Goal: Task Accomplishment & Management: Manage account settings

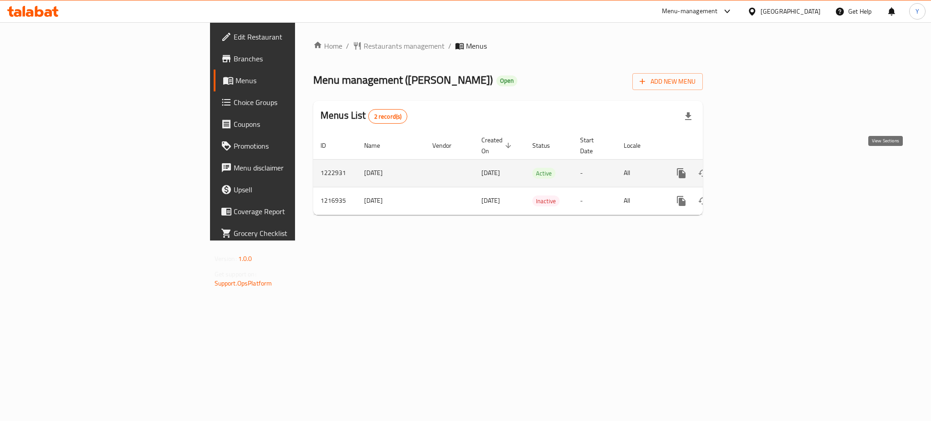
click at [752, 168] on icon "enhanced table" at bounding box center [747, 173] width 11 height 11
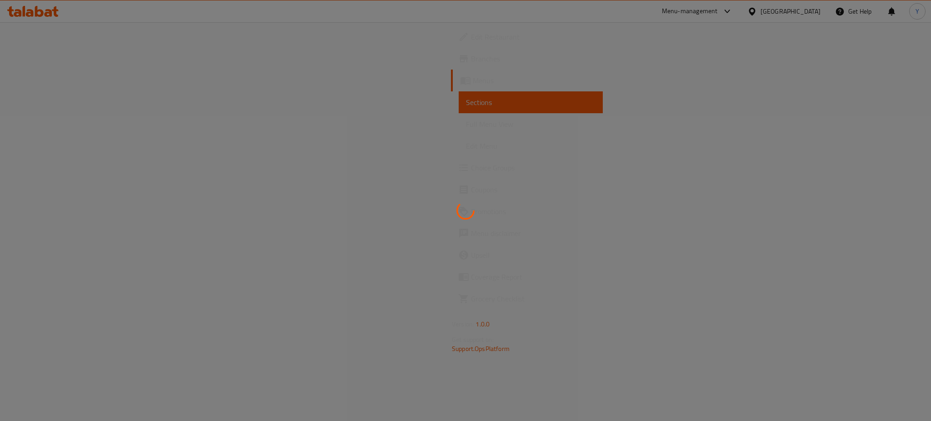
click at [687, 84] on div at bounding box center [465, 210] width 931 height 421
click at [356, 106] on div at bounding box center [465, 210] width 931 height 421
click at [351, 204] on div at bounding box center [465, 210] width 931 height 421
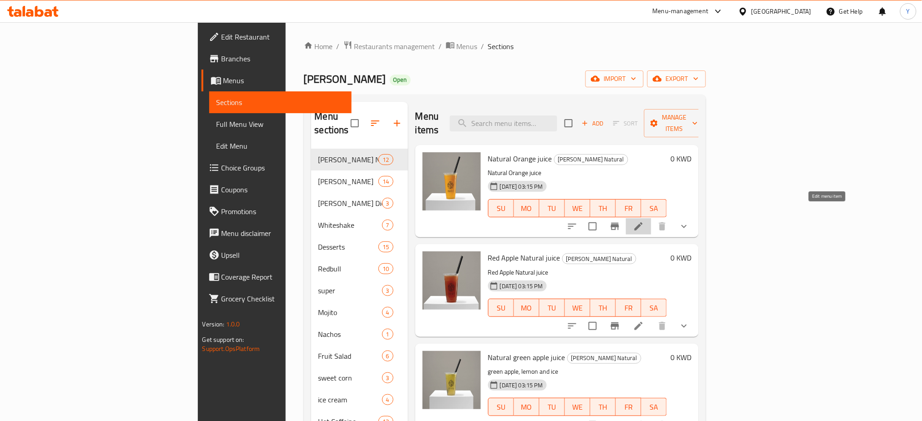
click at [642, 222] on icon at bounding box center [638, 226] width 8 height 8
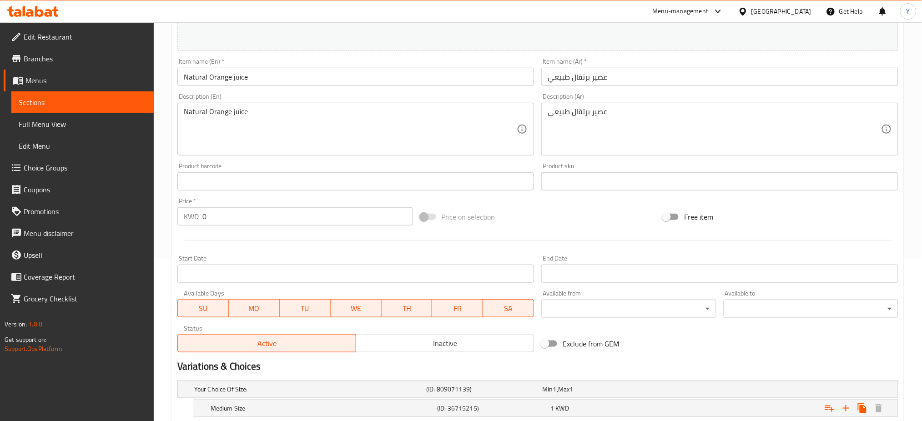
scroll to position [249, 0]
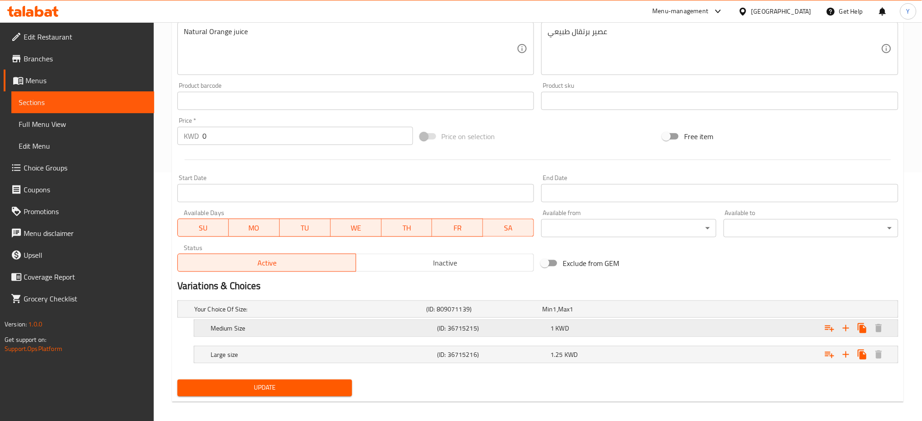
click at [209, 327] on div "Medium Size" at bounding box center [322, 328] width 226 height 13
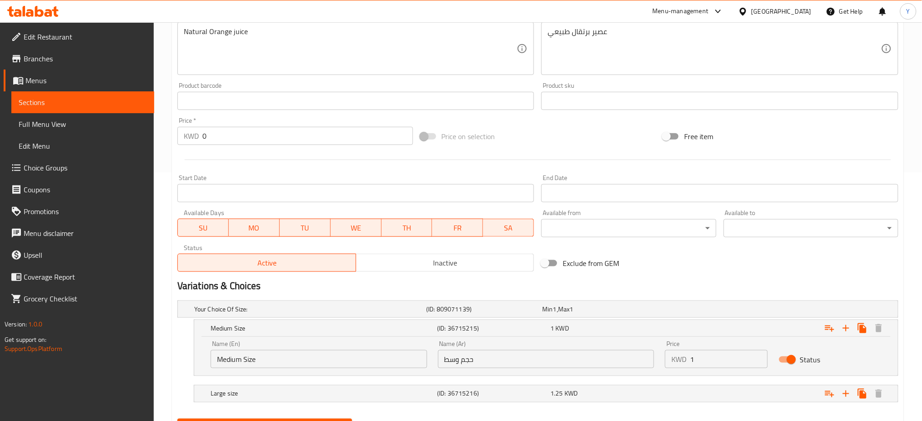
scroll to position [294, 0]
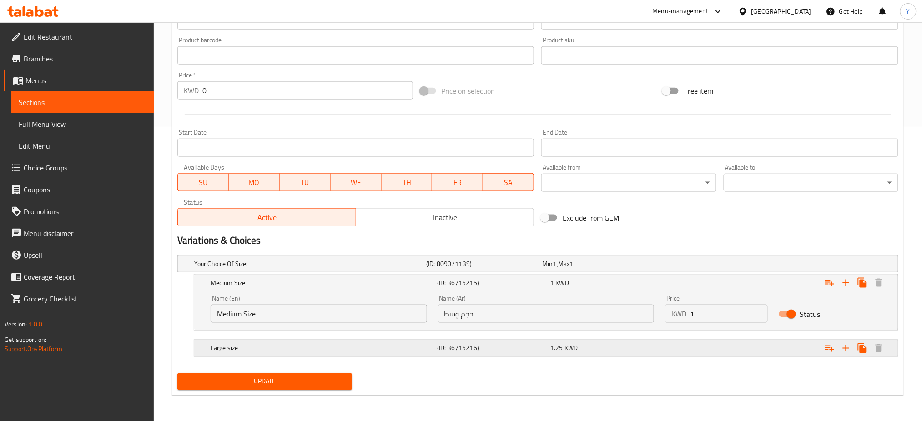
click at [248, 348] on h5 "Large size" at bounding box center [322, 348] width 223 height 9
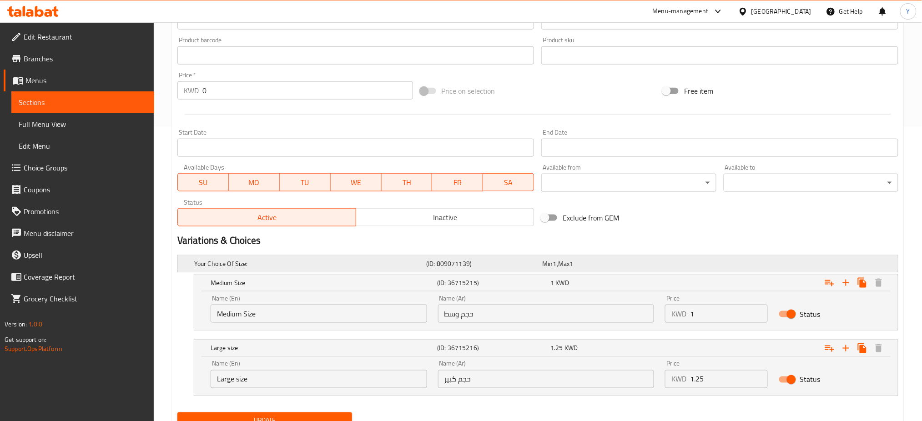
scroll to position [0, 0]
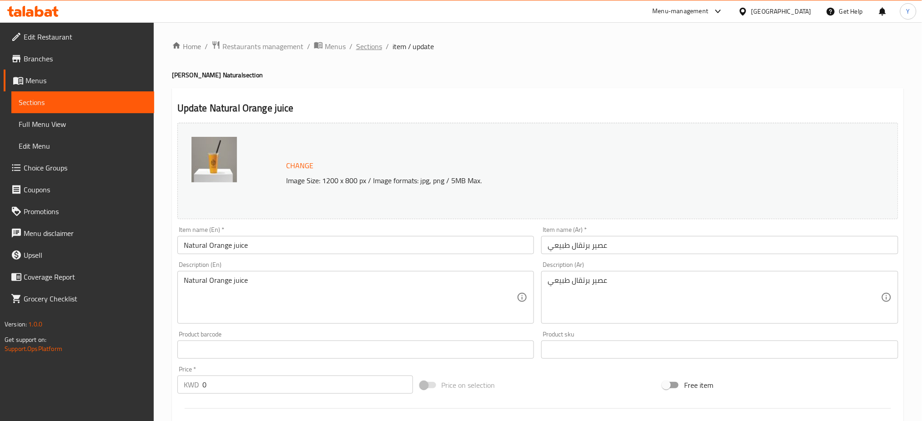
click at [368, 46] on span "Sections" at bounding box center [369, 46] width 26 height 11
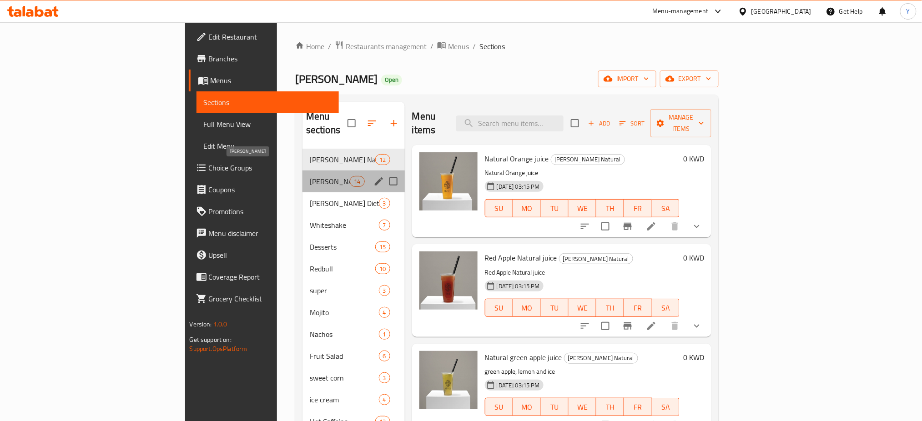
click at [310, 176] on span "[PERSON_NAME]" at bounding box center [330, 181] width 40 height 11
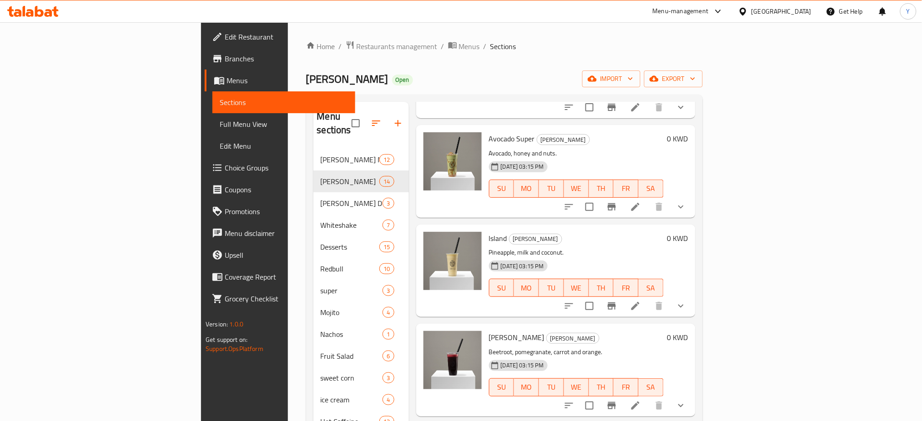
scroll to position [373, 0]
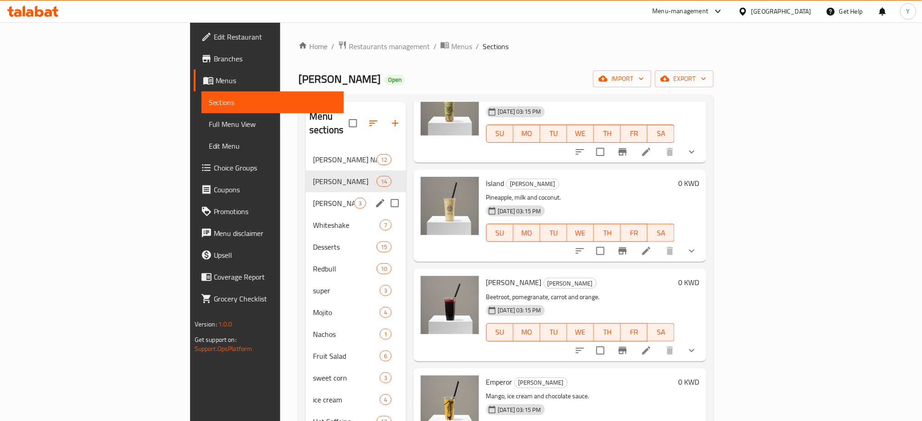
click at [313, 198] on span "[PERSON_NAME] Diet" at bounding box center [333, 203] width 41 height 11
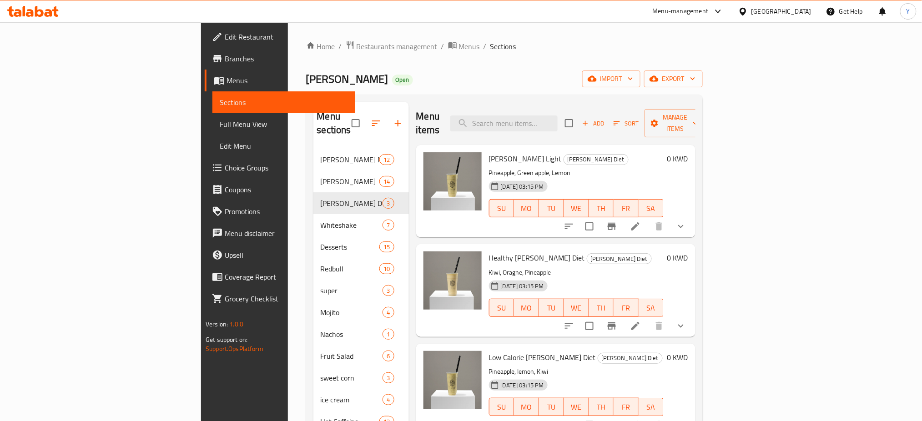
scroll to position [157, 0]
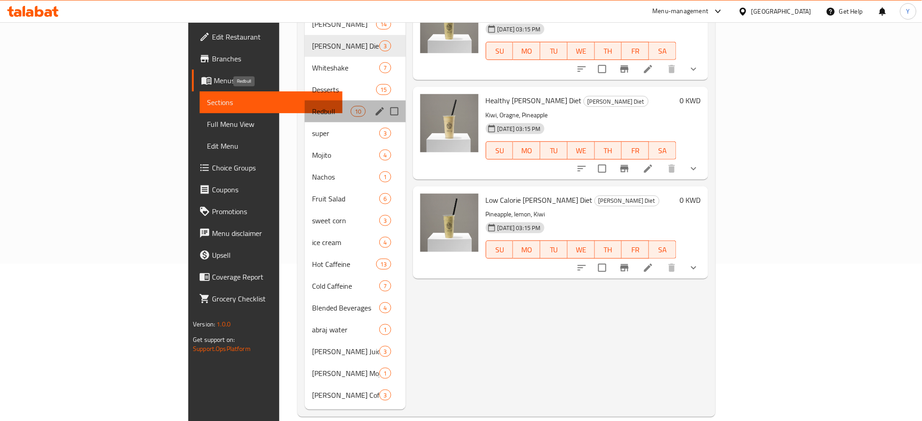
click at [312, 106] on span "Redbull" at bounding box center [331, 111] width 39 height 11
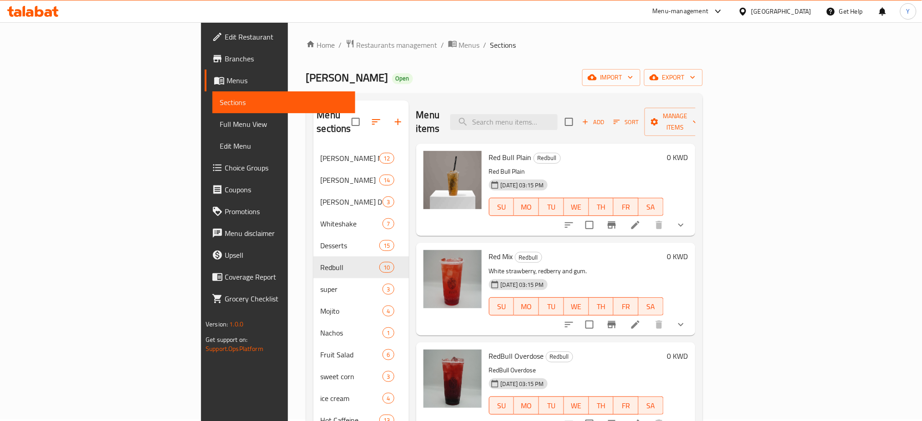
scroll to position [2, 0]
click at [641, 319] on icon at bounding box center [635, 324] width 11 height 11
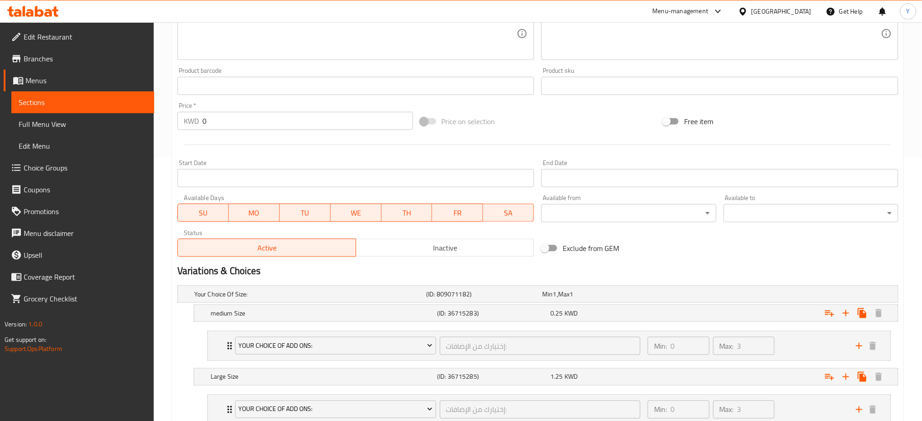
scroll to position [330, 0]
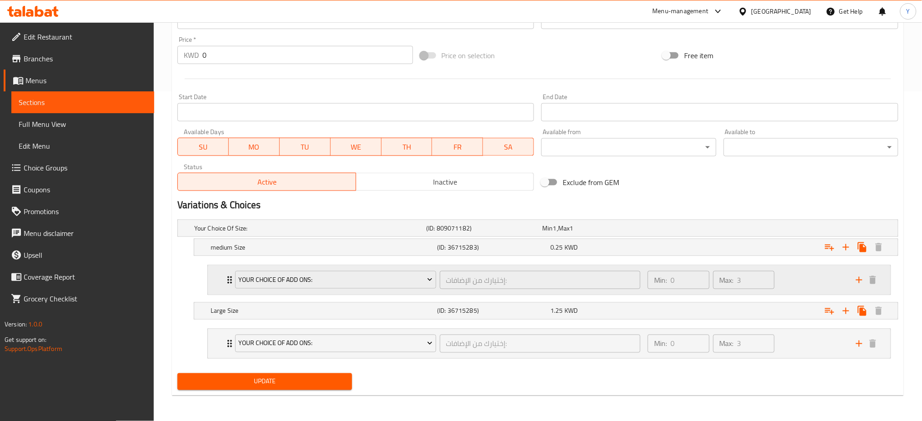
click at [224, 282] on icon "Expand" at bounding box center [229, 280] width 11 height 11
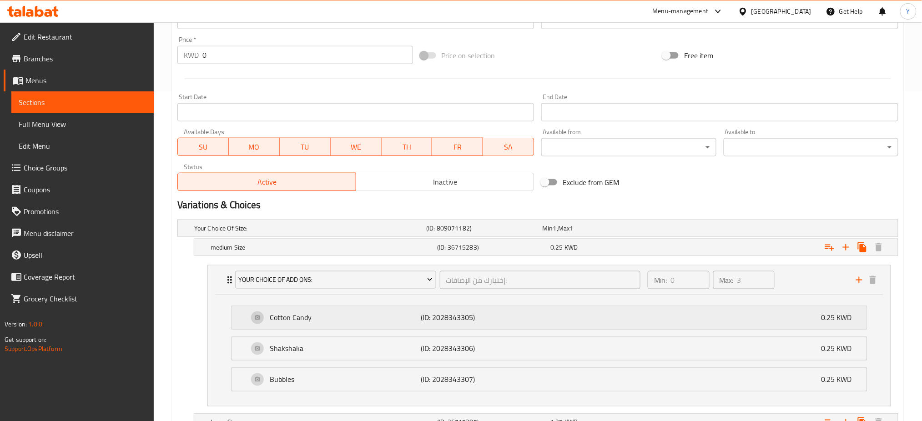
click at [293, 315] on p "Cotton Candy" at bounding box center [345, 317] width 151 height 11
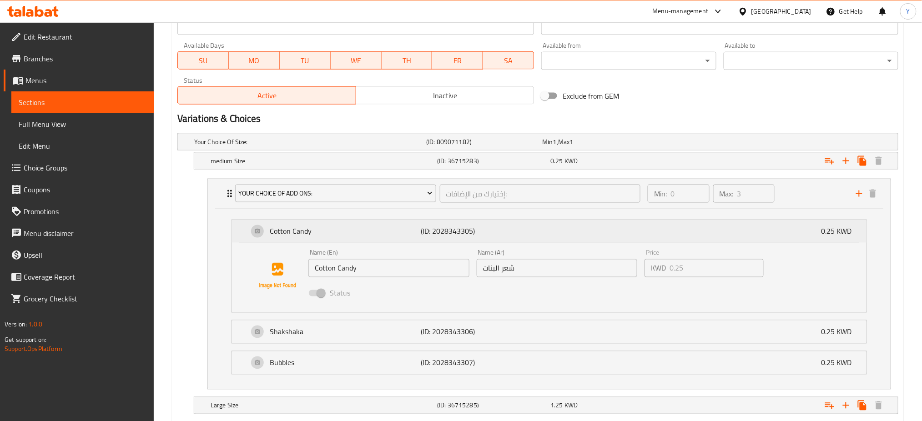
scroll to position [415, 0]
click at [234, 199] on div "Your Choice Of Add Ons:" at bounding box center [335, 195] width 205 height 22
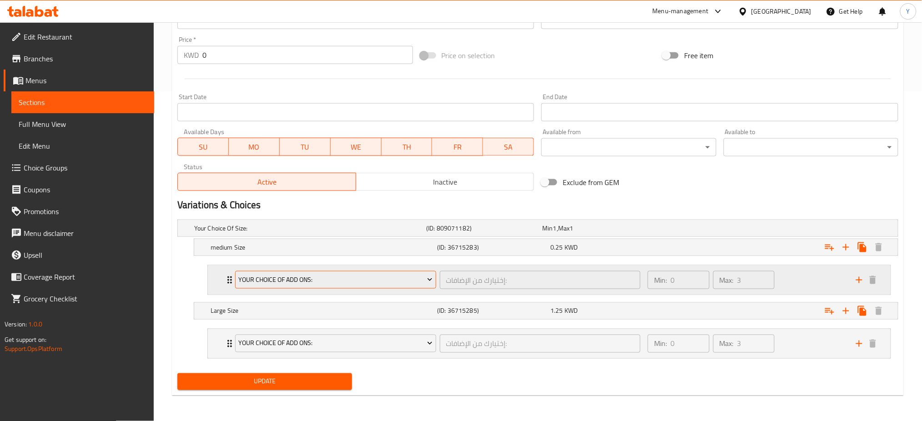
scroll to position [330, 0]
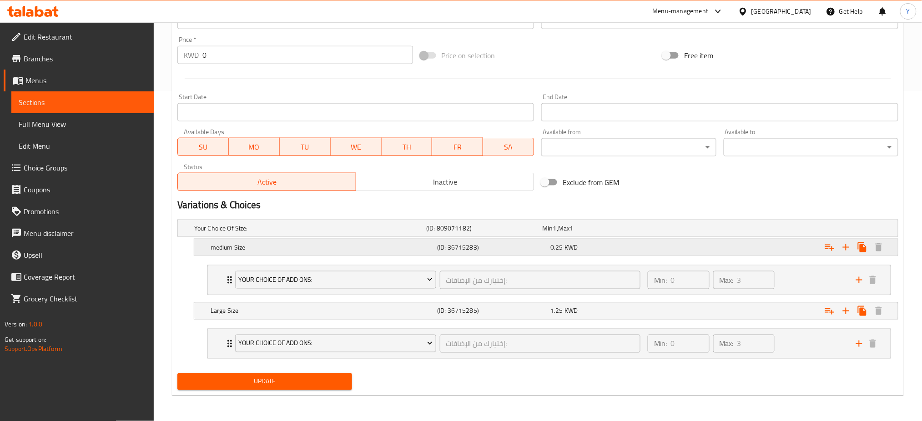
click at [231, 245] on h5 "medium Size" at bounding box center [322, 247] width 223 height 9
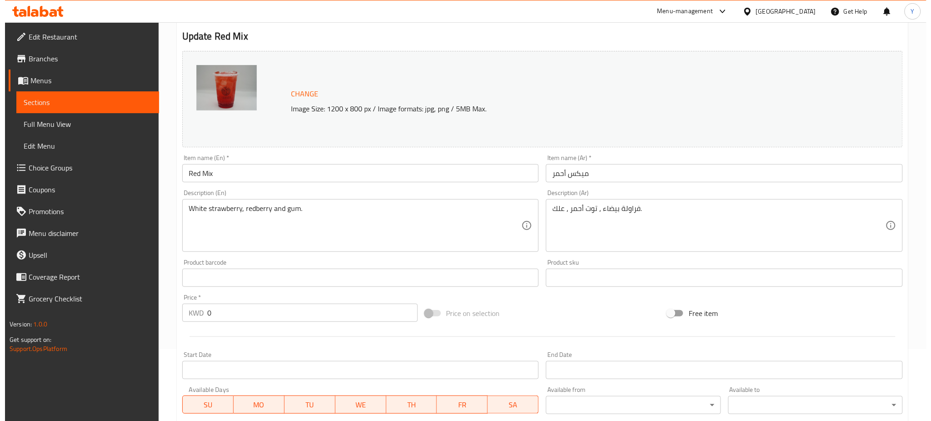
scroll to position [0, 0]
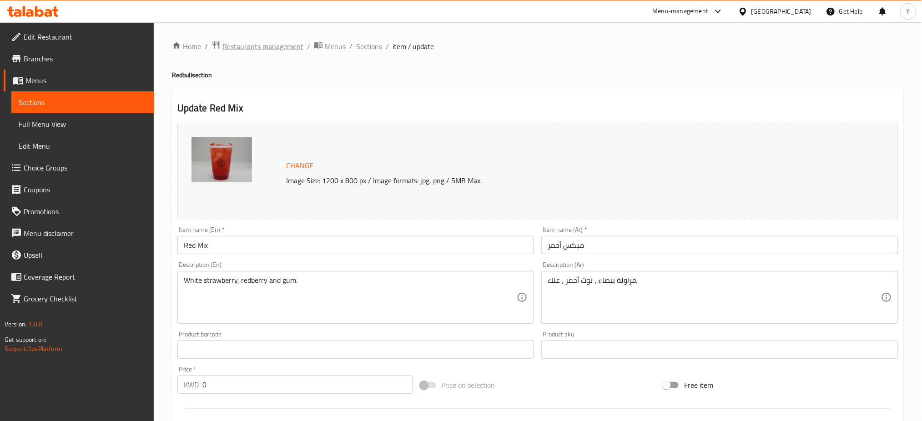
click at [270, 48] on span "Restaurants management" at bounding box center [262, 46] width 81 height 11
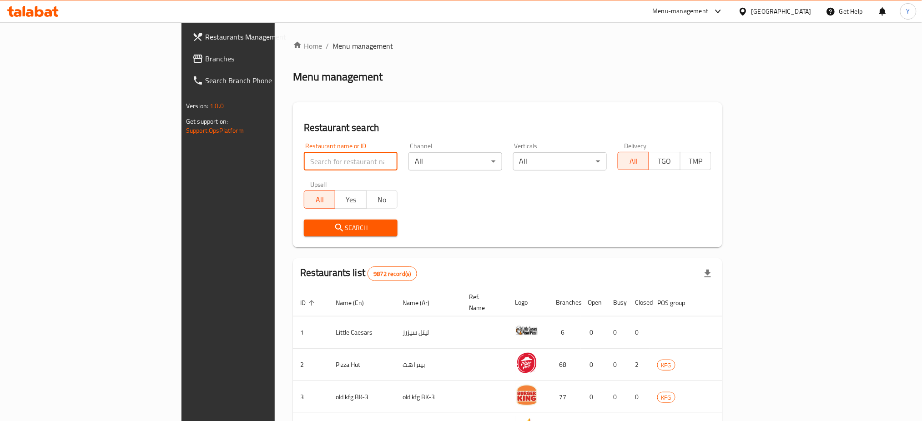
click at [304, 159] on input "search" at bounding box center [351, 161] width 94 height 18
click at [304, 158] on input "search" at bounding box center [351, 161] width 94 height 18
type input "[PERSON_NAME]"
click button "Search" at bounding box center [351, 228] width 94 height 17
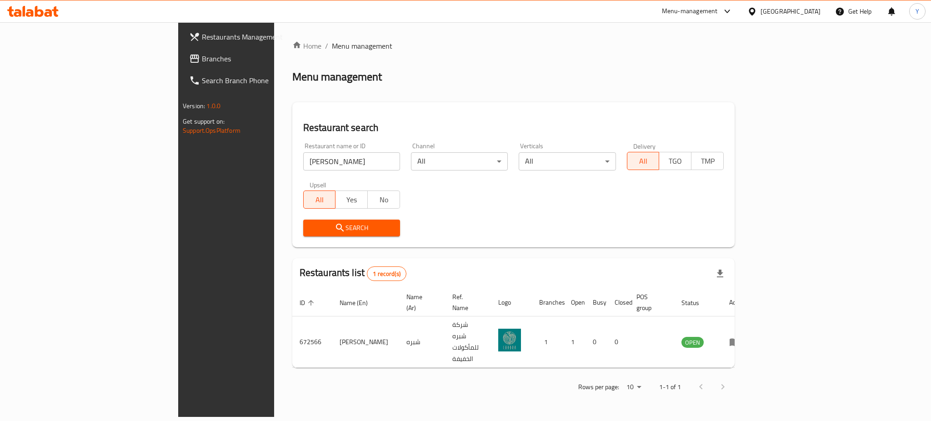
click at [735, 45] on ol "Home / Menu management" at bounding box center [513, 45] width 442 height 11
click at [303, 158] on input "[PERSON_NAME]" at bounding box center [351, 161] width 97 height 18
click at [536, 47] on ol "Home / Menu management" at bounding box center [513, 45] width 442 height 11
